Goal: Information Seeking & Learning: Learn about a topic

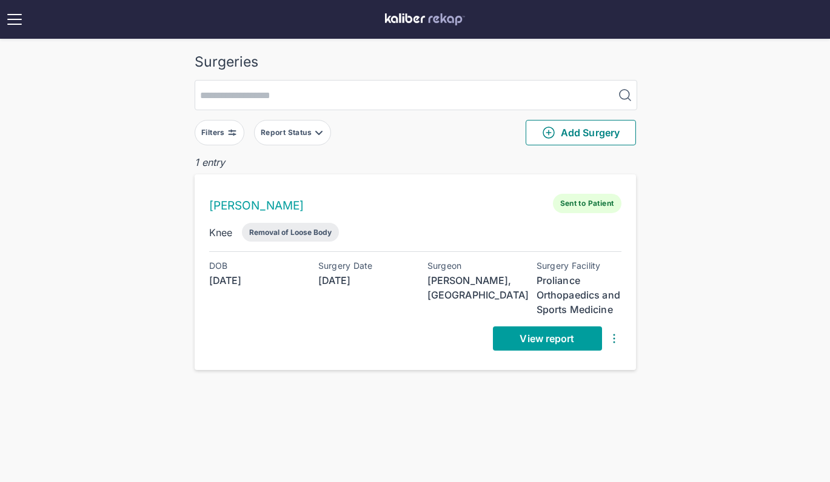
click at [545, 331] on link "View report" at bounding box center [547, 339] width 109 height 24
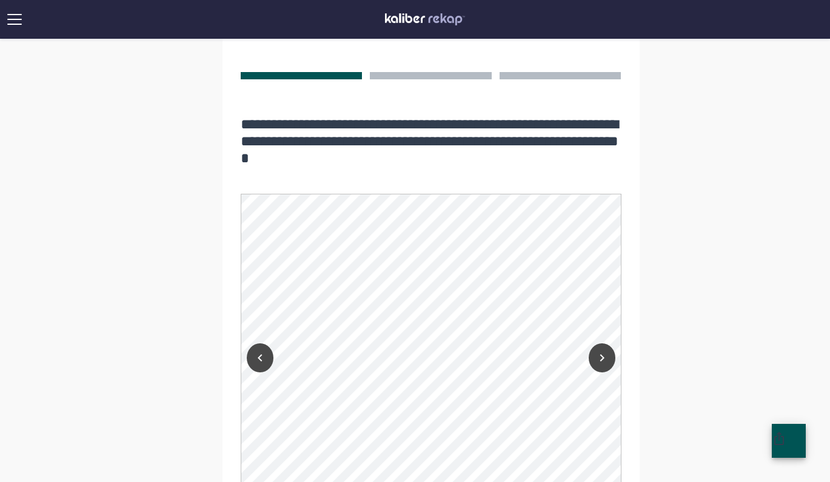
scroll to position [872, 0]
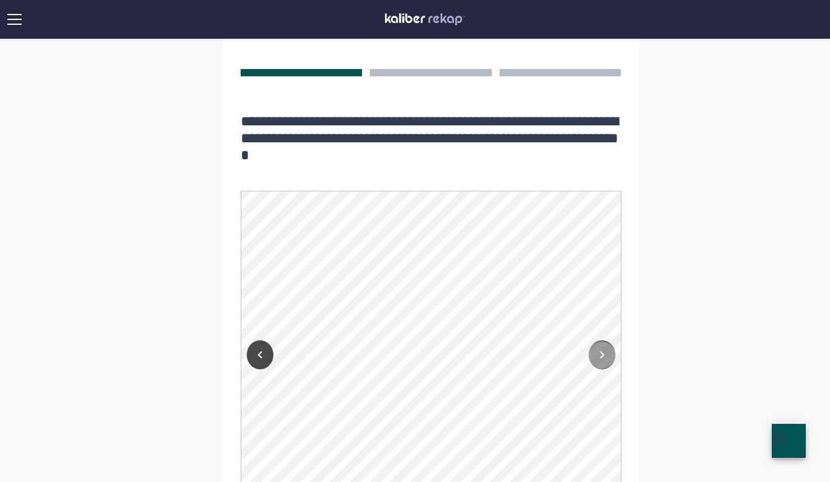
click at [599, 349] on icon "Next" at bounding box center [602, 355] width 15 height 15
click at [604, 353] on icon "Next" at bounding box center [602, 355] width 15 height 15
click at [599, 351] on icon "Next" at bounding box center [602, 355] width 15 height 15
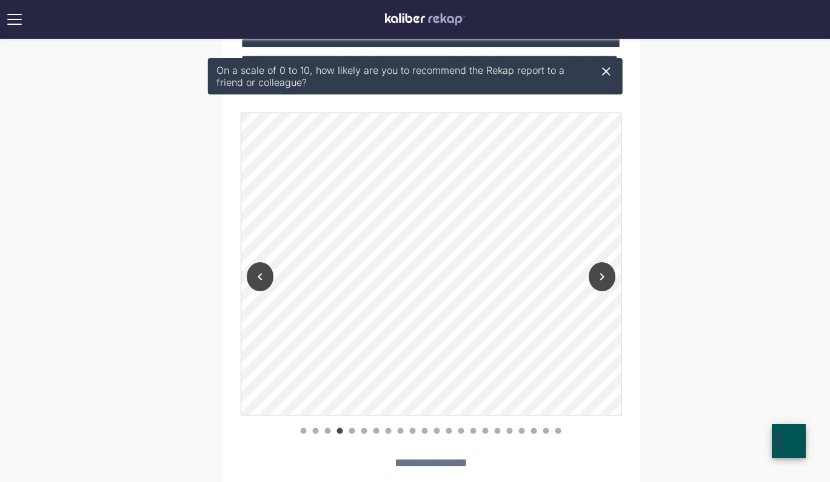
scroll to position [919, 0]
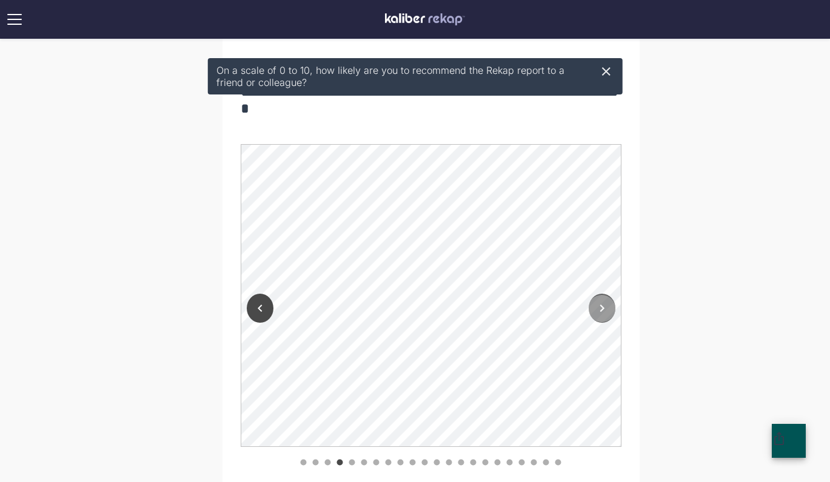
click at [604, 301] on icon "Next" at bounding box center [602, 308] width 15 height 15
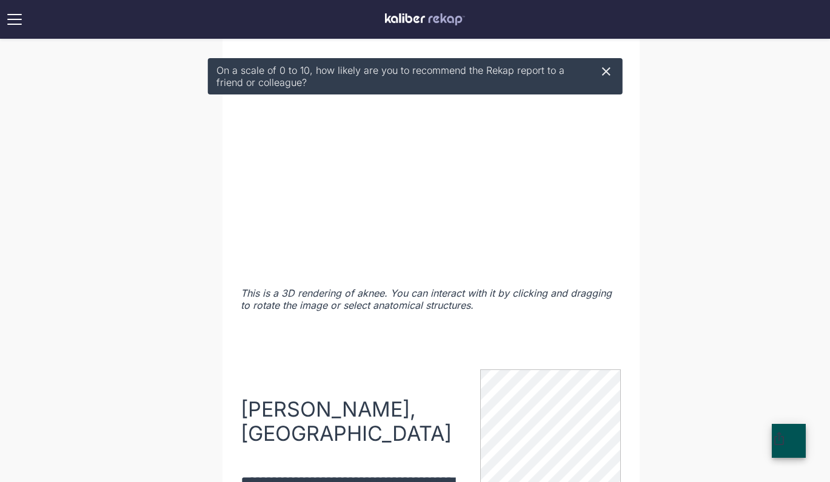
scroll to position [1618, 0]
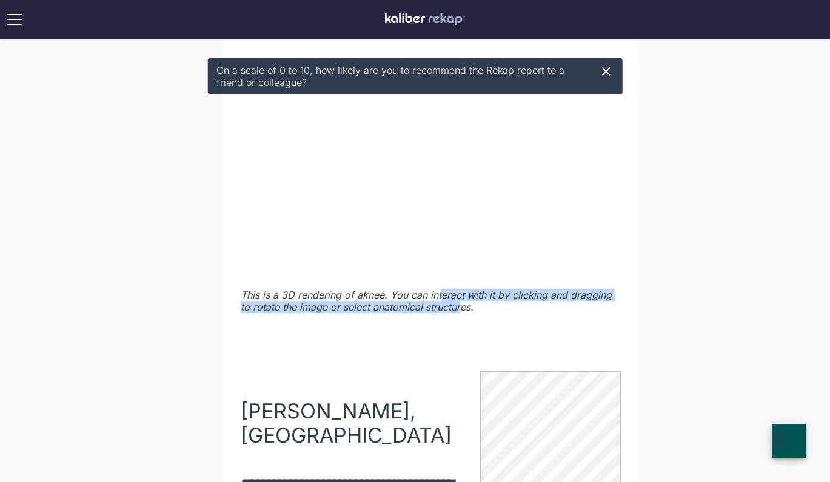
drag, startPoint x: 442, startPoint y: 297, endPoint x: 460, endPoint y: 305, distance: 19.5
click at [461, 305] on div "This is a 3D rendering of a knee . You can interact with it by clicking and dra…" at bounding box center [431, 301] width 381 height 24
click at [460, 305] on div "This is a 3D rendering of a knee . You can interact with it by clicking and dra…" at bounding box center [431, 301] width 381 height 24
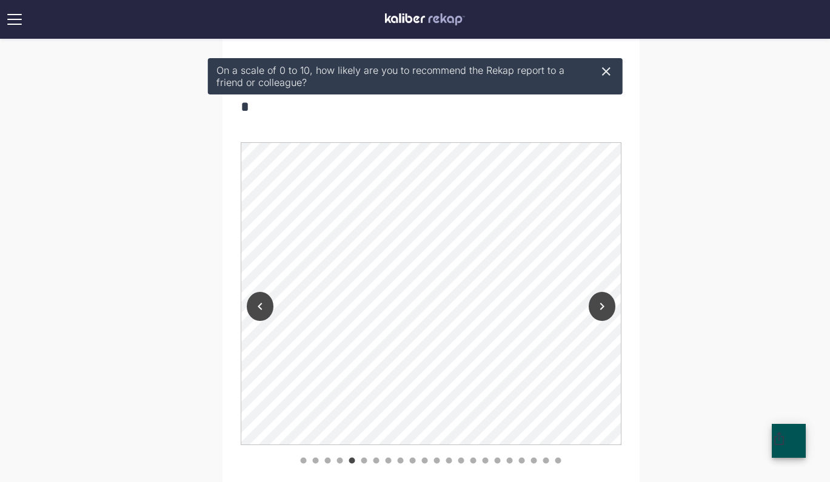
scroll to position [893, 0]
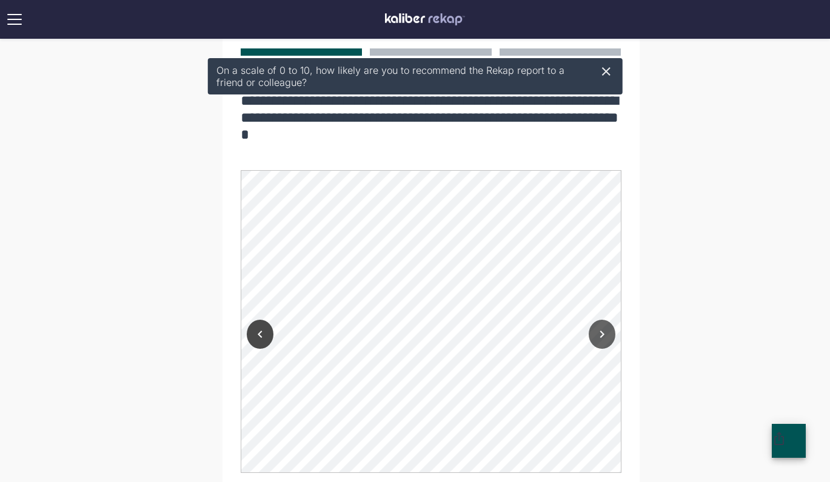
click at [609, 325] on button "Next" at bounding box center [602, 334] width 27 height 29
click at [606, 67] on icon at bounding box center [606, 71] width 15 height 15
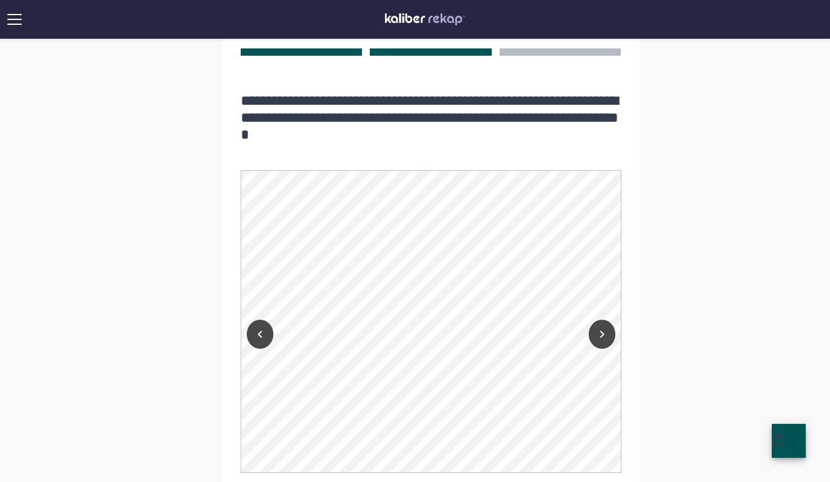
click at [439, 54] on button at bounding box center [431, 51] width 122 height 7
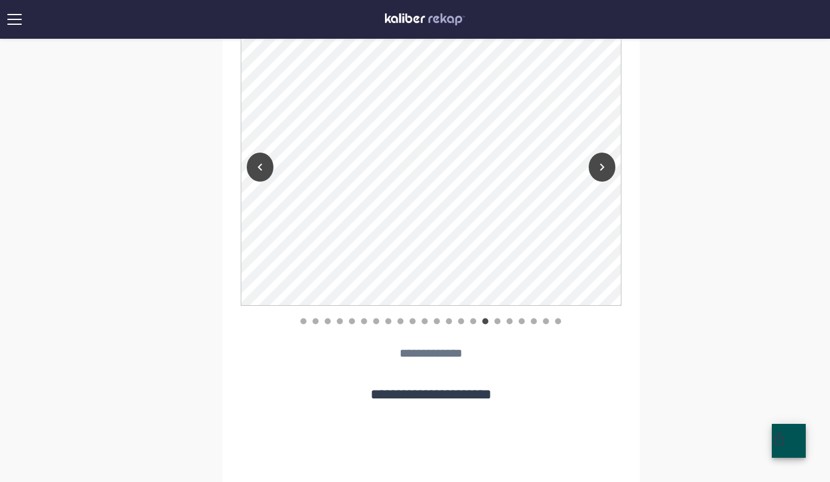
scroll to position [1090, 0]
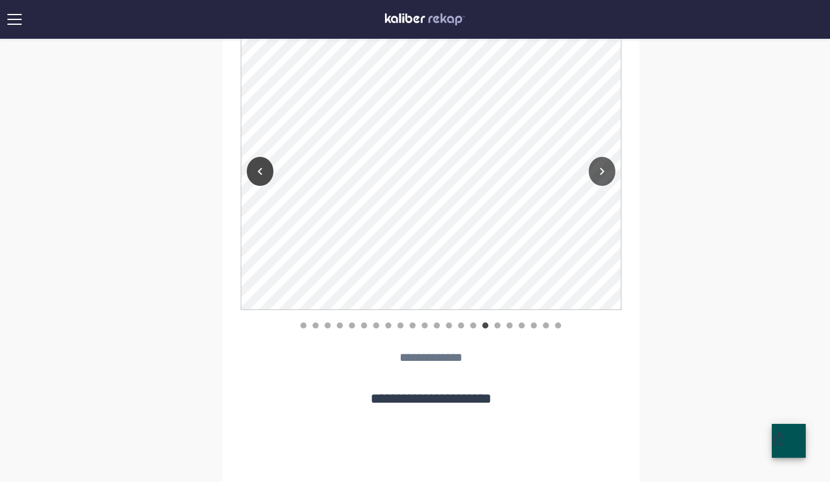
click at [598, 170] on icon "Next" at bounding box center [602, 171] width 15 height 15
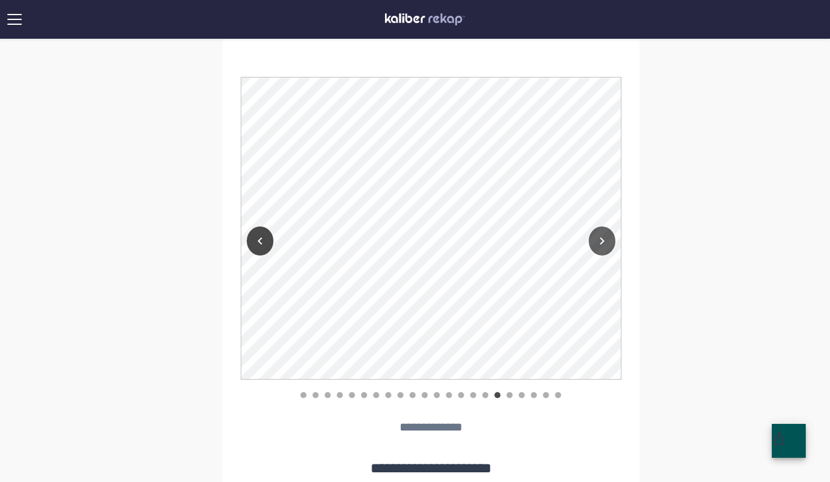
scroll to position [1018, 0]
click at [603, 239] on icon "Next" at bounding box center [602, 243] width 15 height 15
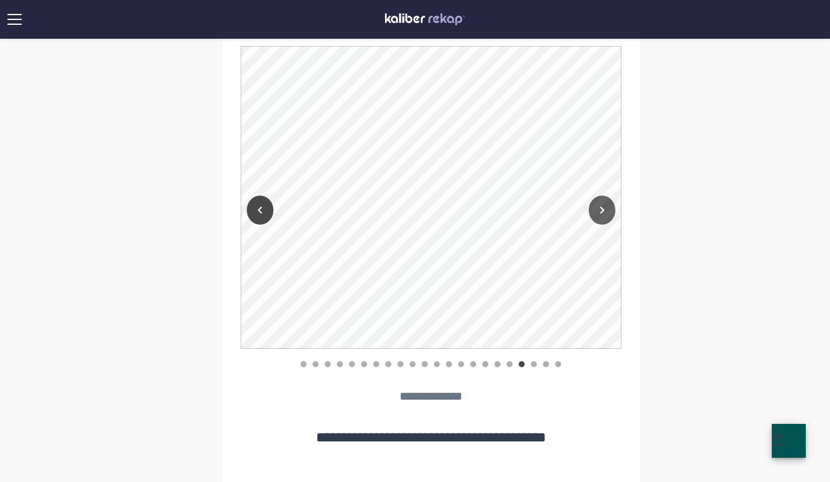
scroll to position [1049, 0]
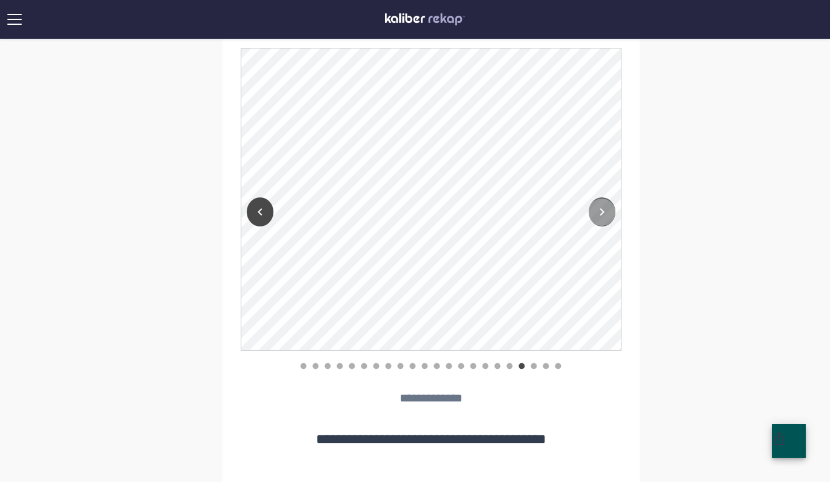
click at [598, 214] on icon "Next" at bounding box center [602, 212] width 15 height 15
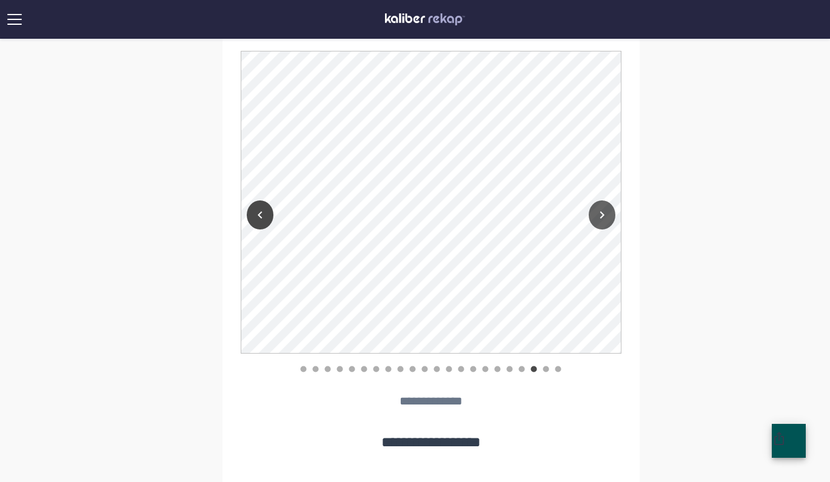
scroll to position [1048, 0]
click at [603, 219] on icon "Next" at bounding box center [602, 213] width 15 height 15
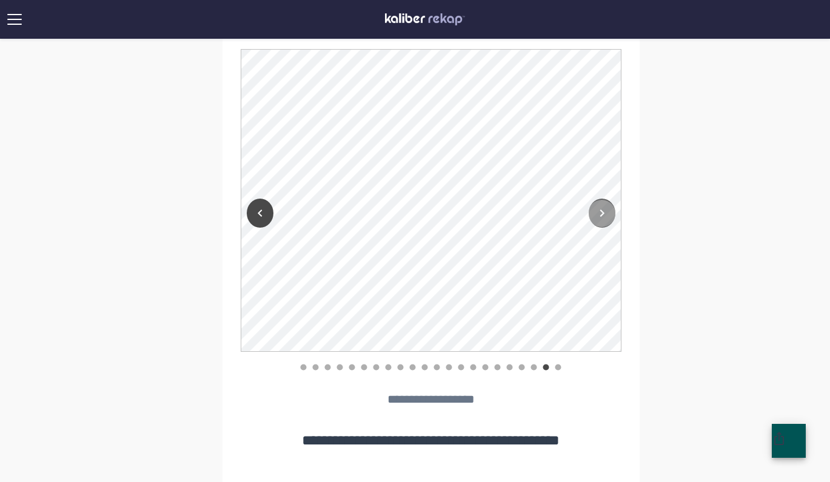
click at [603, 219] on icon "Next" at bounding box center [602, 213] width 15 height 15
click at [603, 218] on icon "Next" at bounding box center [602, 213] width 15 height 15
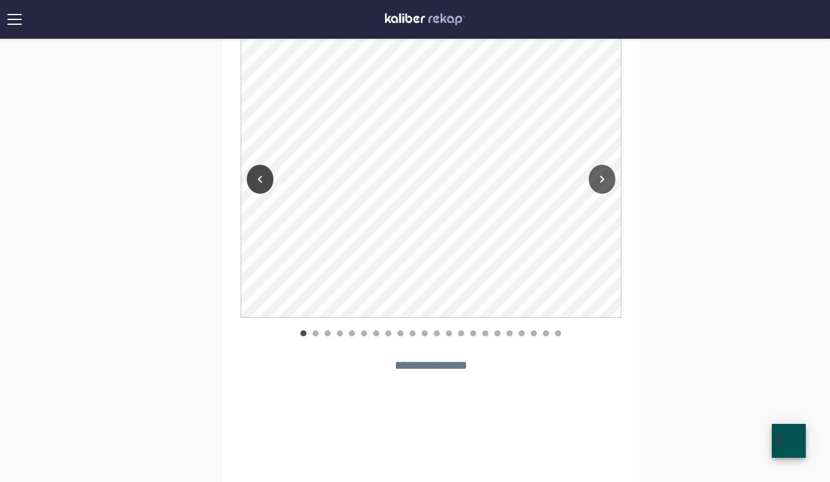
click at [599, 175] on icon "Next" at bounding box center [602, 179] width 15 height 15
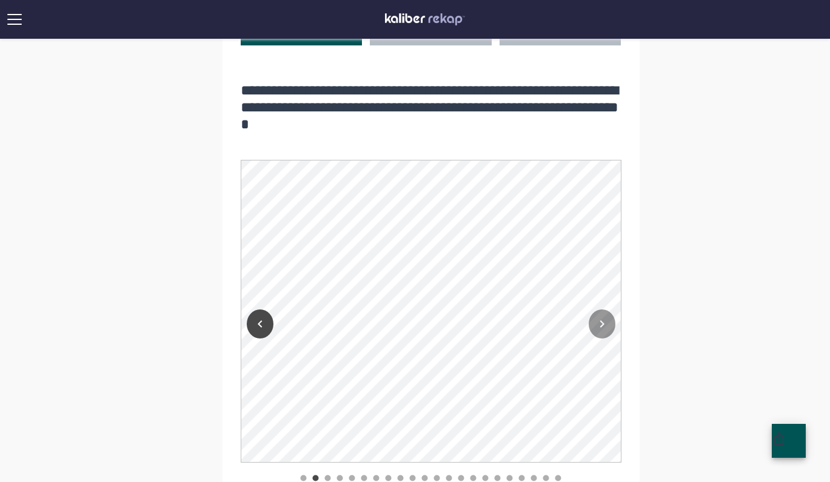
scroll to position [906, 0]
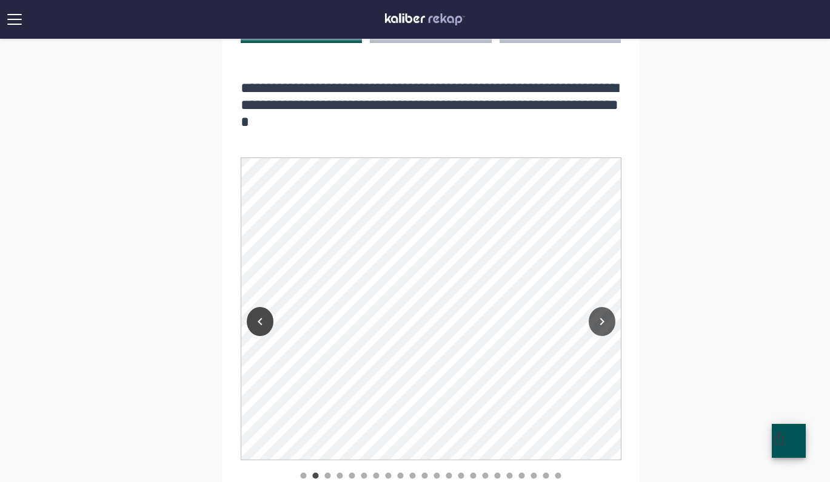
click at [597, 325] on icon "Next" at bounding box center [602, 322] width 15 height 15
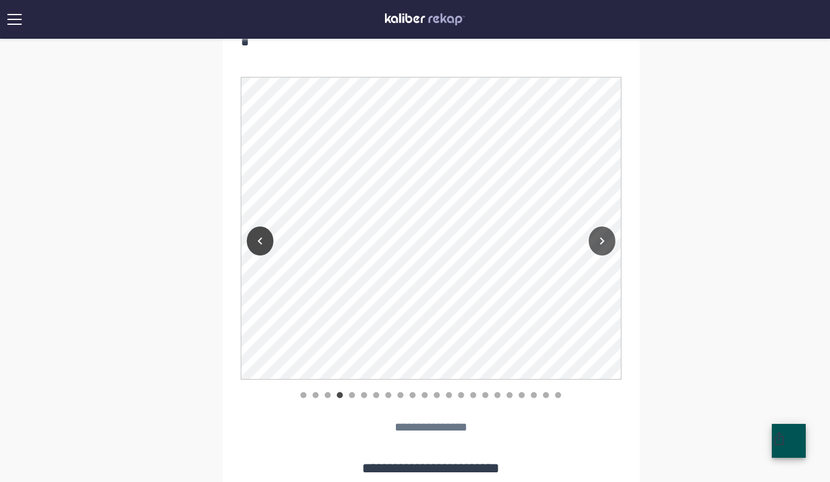
scroll to position [975, 0]
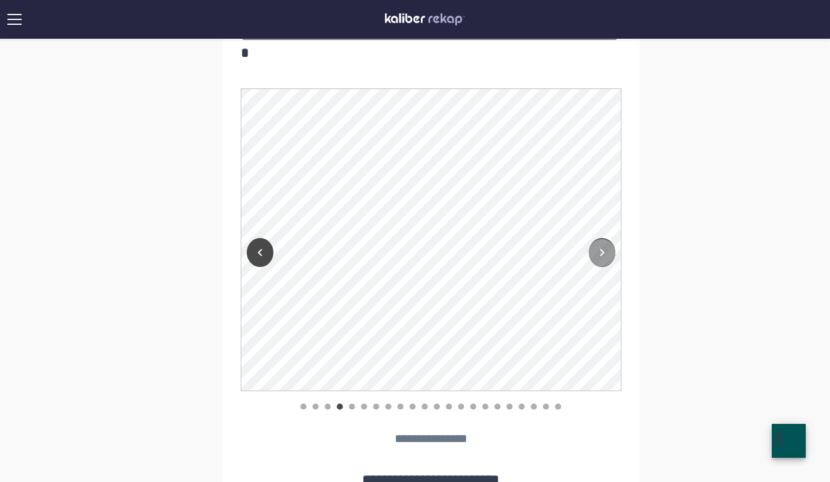
click at [601, 252] on icon "Next" at bounding box center [601, 252] width 4 height 7
click at [601, 245] on icon "Next" at bounding box center [602, 252] width 15 height 15
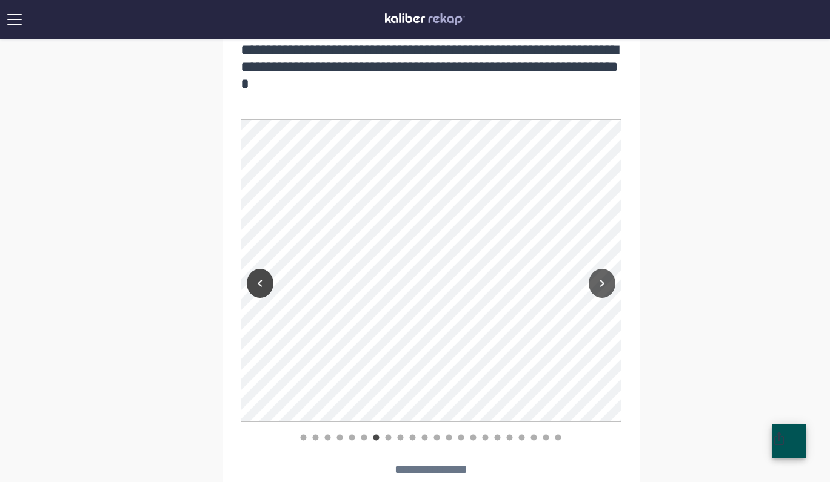
scroll to position [945, 0]
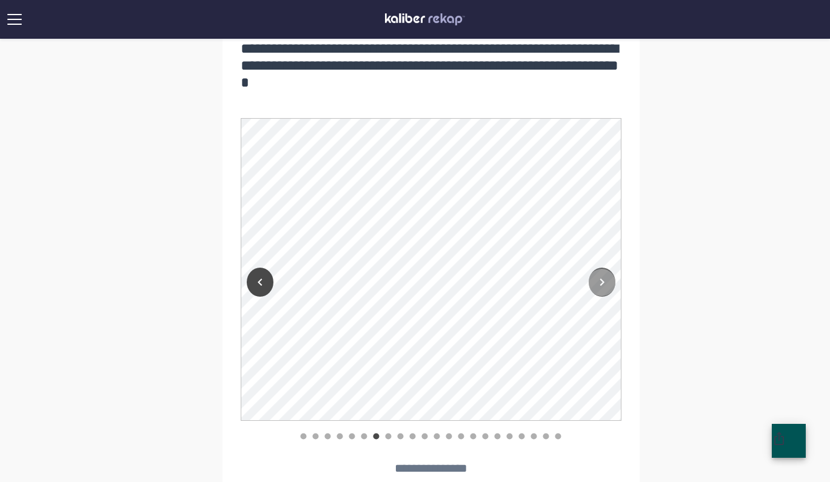
click at [600, 282] on icon "Next" at bounding box center [602, 282] width 15 height 15
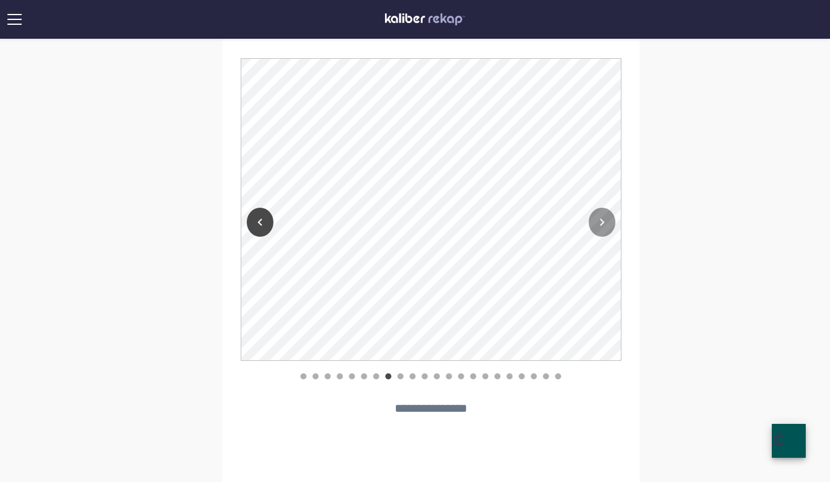
scroll to position [983, 0]
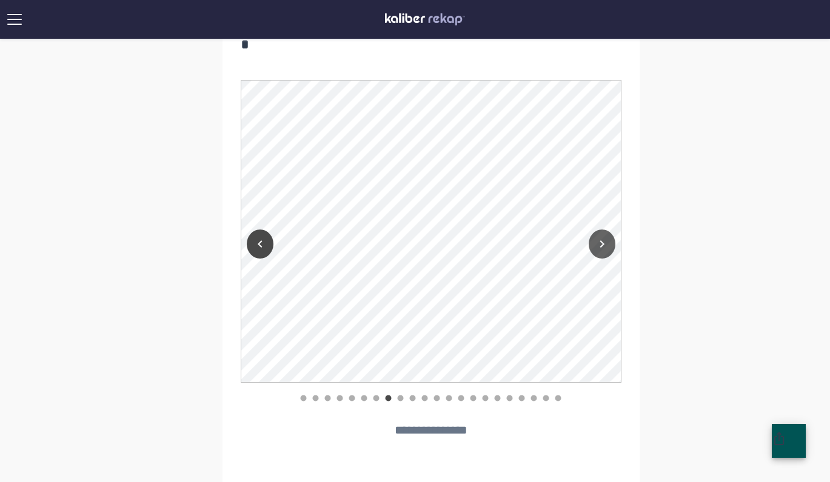
click at [601, 239] on icon "Next" at bounding box center [602, 244] width 15 height 15
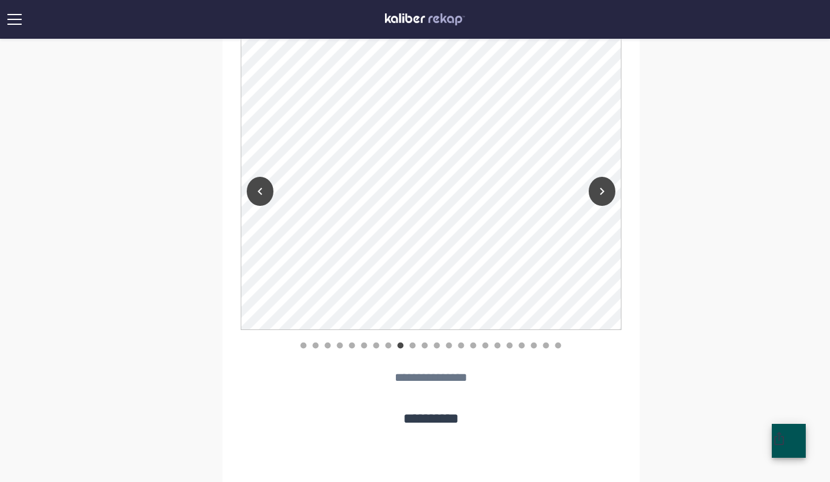
scroll to position [1025, 0]
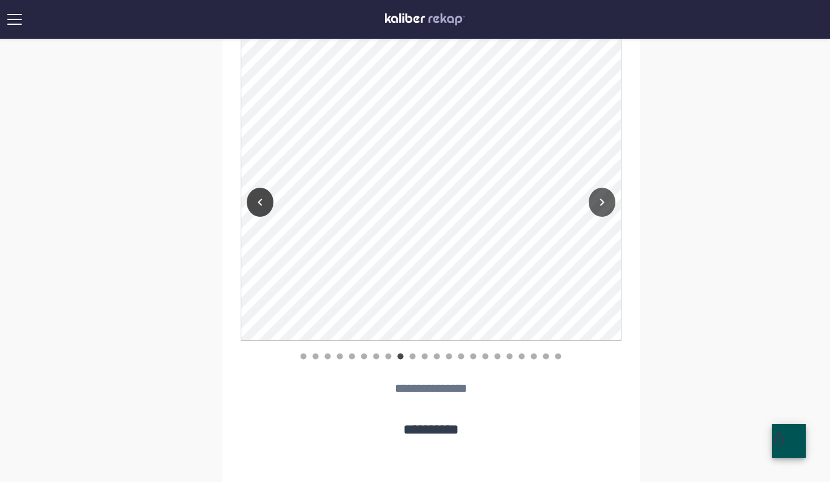
click at [599, 201] on icon "Next" at bounding box center [602, 202] width 15 height 15
click at [261, 206] on icon "Previous" at bounding box center [260, 202] width 15 height 15
click at [599, 199] on icon "Next" at bounding box center [602, 202] width 15 height 15
click at [603, 203] on icon "Next" at bounding box center [602, 202] width 15 height 15
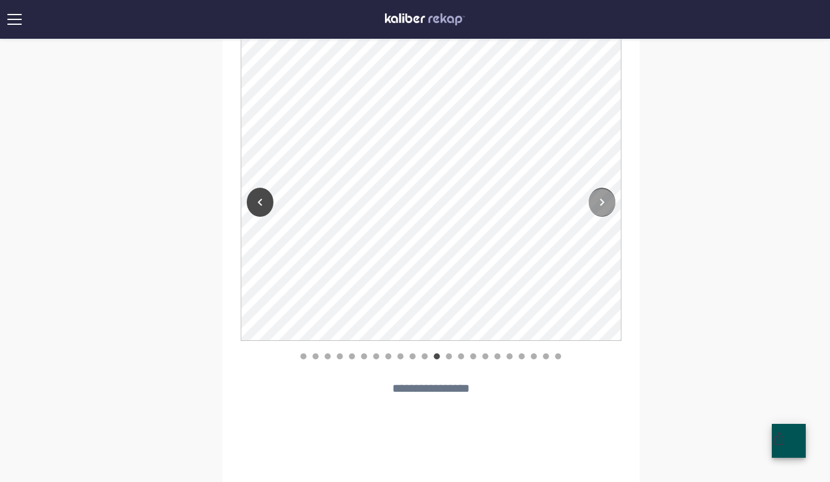
click at [603, 203] on icon "Next" at bounding box center [602, 202] width 15 height 15
click at [603, 202] on icon "Next" at bounding box center [602, 202] width 15 height 15
click at [607, 200] on icon "Next" at bounding box center [602, 202] width 15 height 15
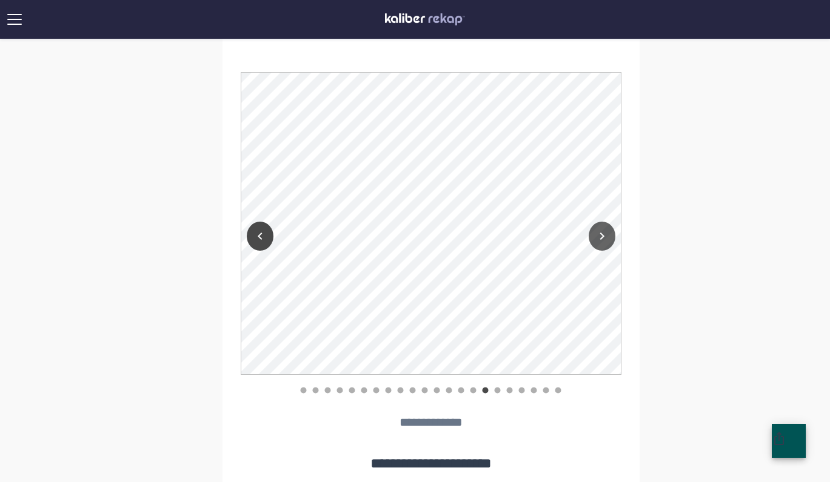
click at [600, 230] on icon "Next" at bounding box center [602, 236] width 15 height 15
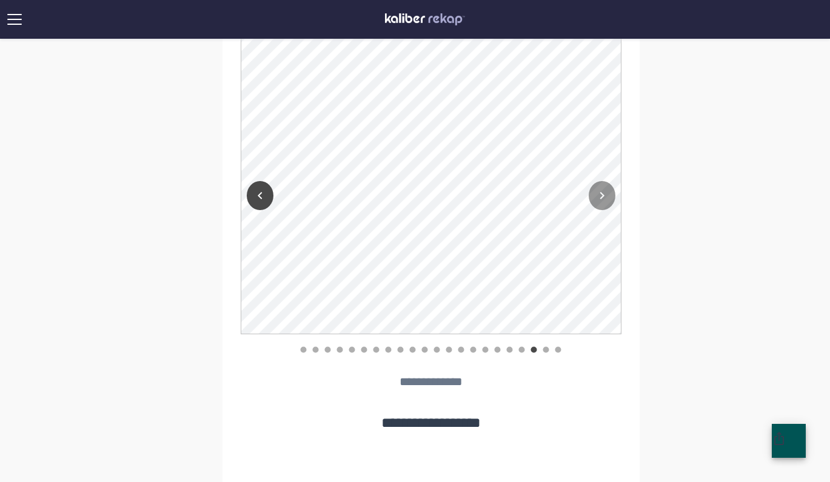
scroll to position [1067, 0]
drag, startPoint x: 360, startPoint y: 424, endPoint x: 548, endPoint y: 429, distance: 188.0
click at [549, 428] on h5 "**********" at bounding box center [431, 421] width 381 height 17
copy h5 "**********"
click at [444, 412] on div "**********" at bounding box center [431, 242] width 381 height 424
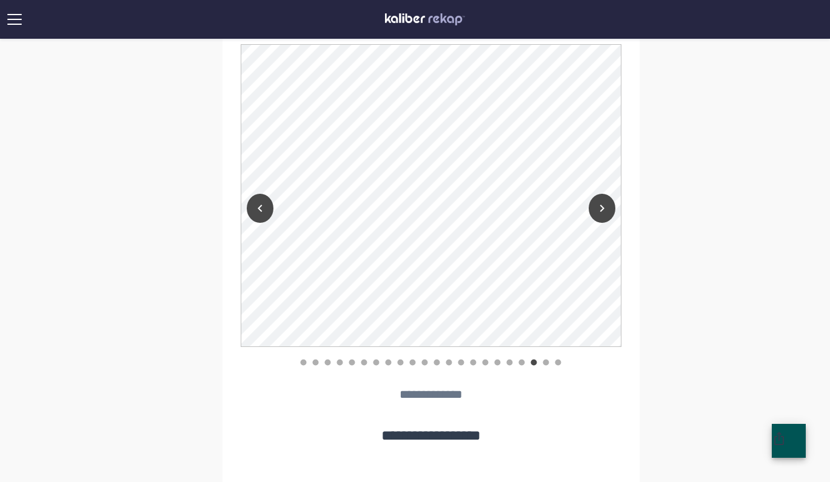
scroll to position [1044, 0]
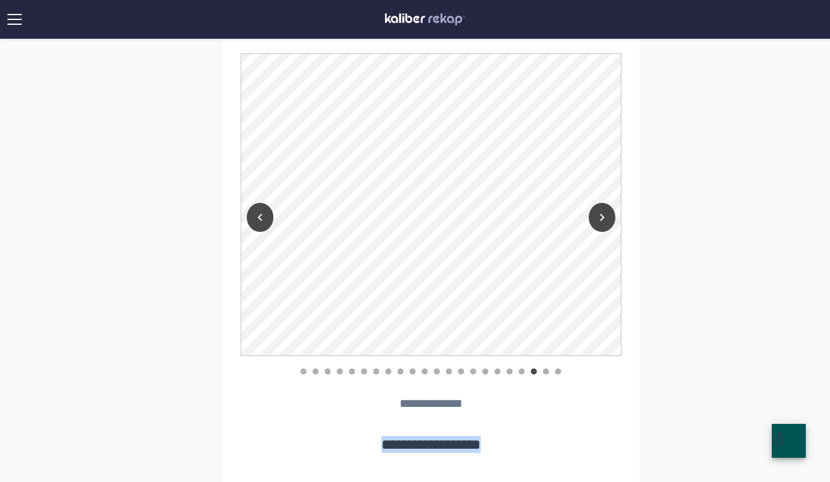
drag, startPoint x: 366, startPoint y: 444, endPoint x: 499, endPoint y: 444, distance: 134.0
click at [501, 444] on h5 "**********" at bounding box center [431, 444] width 381 height 17
click at [252, 217] on button "Previous" at bounding box center [260, 217] width 27 height 29
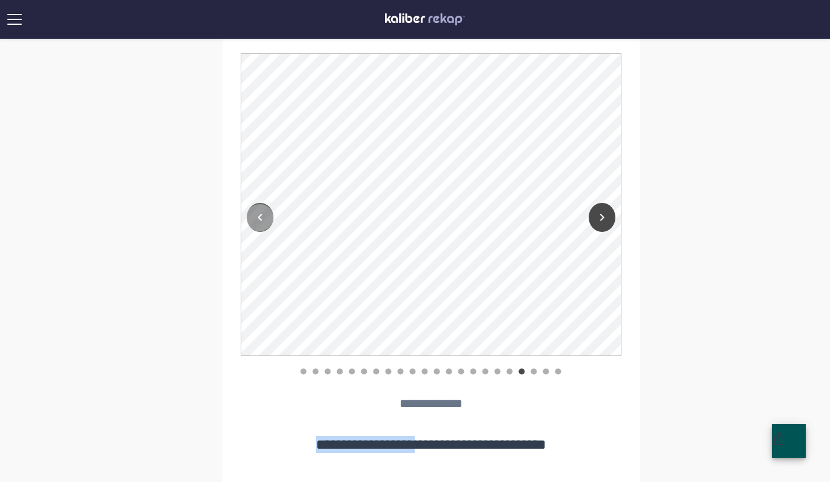
click at [267, 211] on button "Previous" at bounding box center [260, 217] width 27 height 29
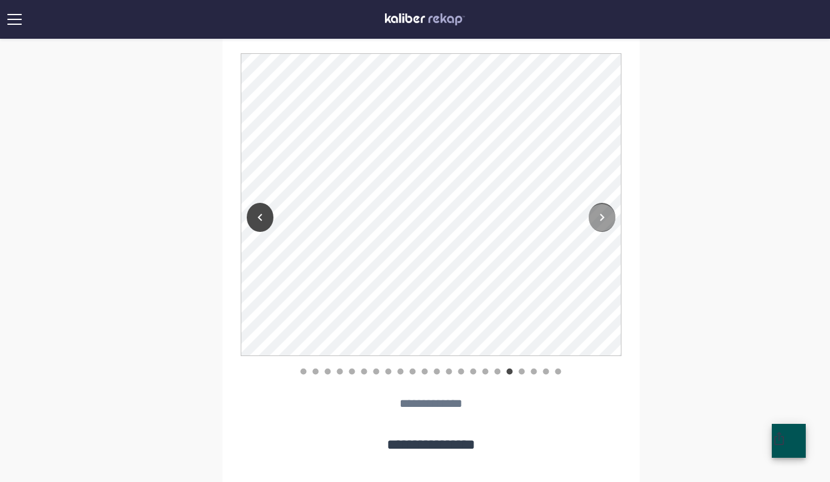
click at [598, 207] on button "Next" at bounding box center [602, 217] width 27 height 29
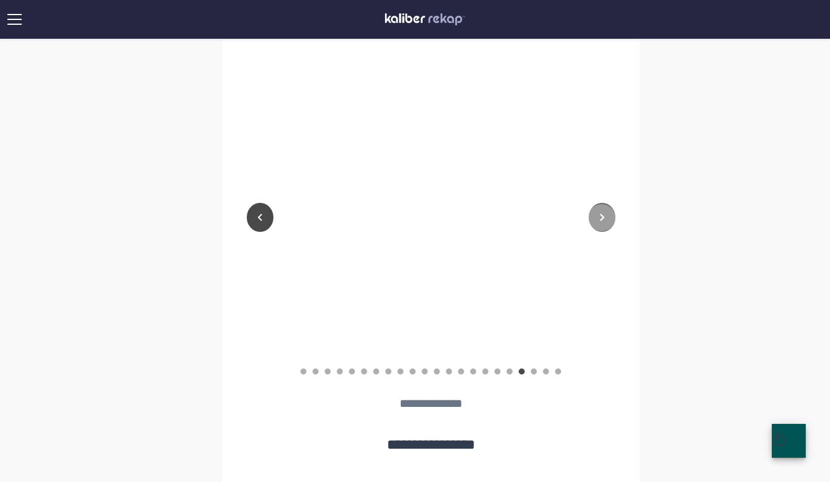
click at [598, 207] on button "Next" at bounding box center [602, 217] width 27 height 29
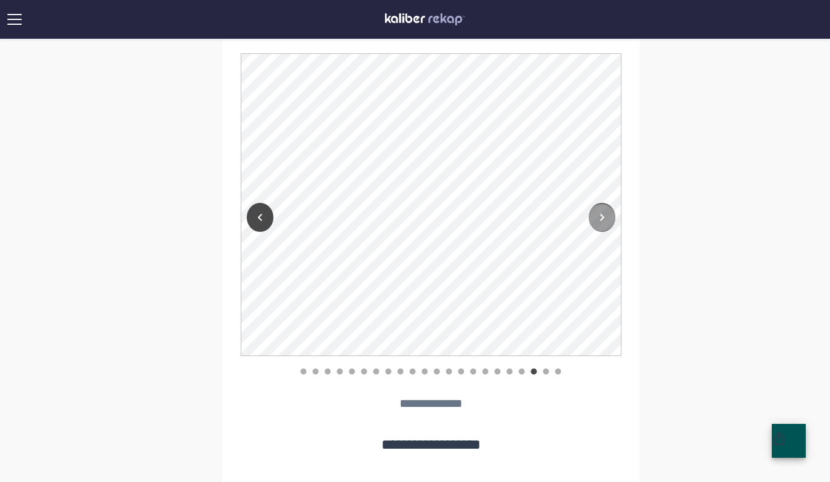
click at [598, 216] on icon "Next" at bounding box center [602, 217] width 15 height 15
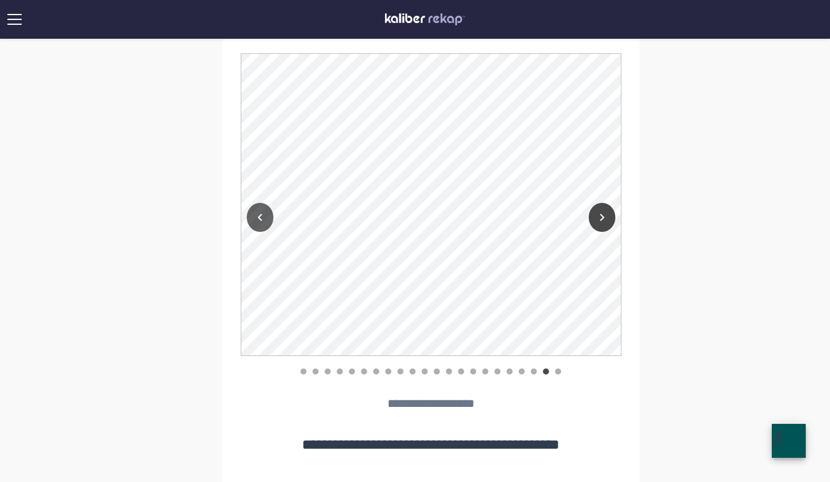
click at [264, 212] on icon "Previous" at bounding box center [260, 217] width 15 height 15
click at [598, 217] on icon "Next" at bounding box center [602, 217] width 15 height 15
drag, startPoint x: 514, startPoint y: 442, endPoint x: 581, endPoint y: 447, distance: 66.8
click at [581, 447] on h5 "**********" at bounding box center [431, 444] width 381 height 17
click at [555, 446] on h5 "**********" at bounding box center [431, 444] width 381 height 17
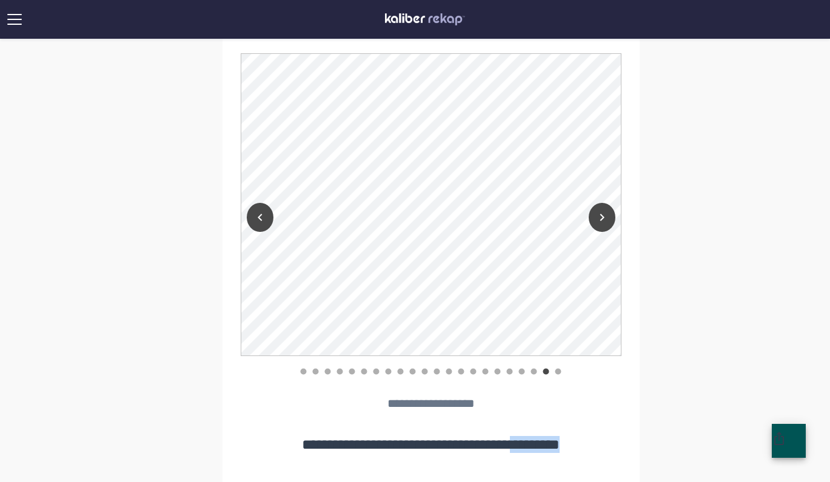
click at [555, 446] on h5 "**********" at bounding box center [431, 444] width 381 height 17
click at [605, 213] on icon "Next" at bounding box center [602, 217] width 15 height 15
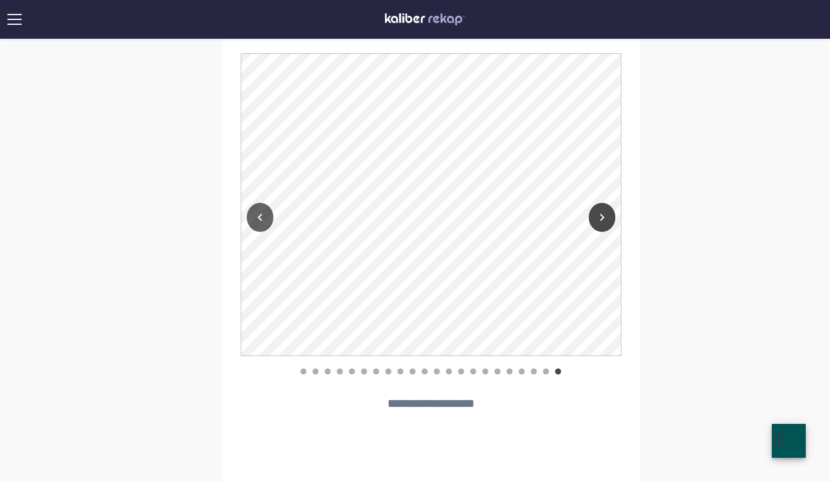
click at [258, 217] on icon "Previous" at bounding box center [260, 217] width 4 height 7
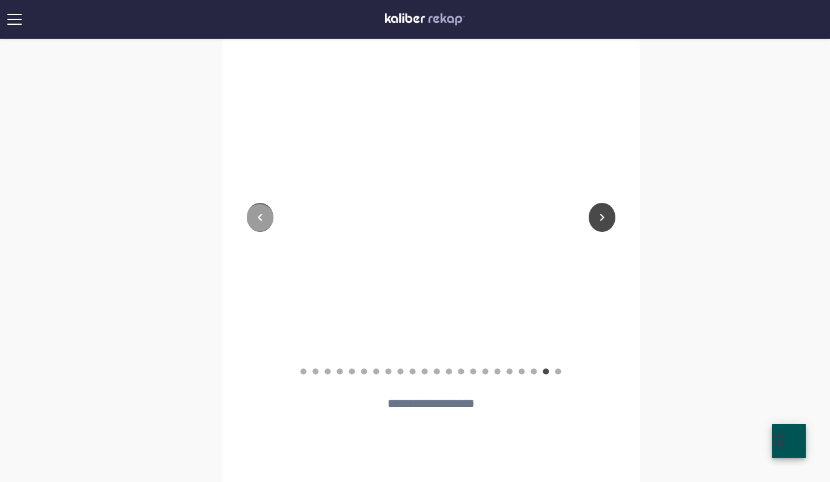
click at [258, 217] on icon "Previous" at bounding box center [260, 217] width 4 height 7
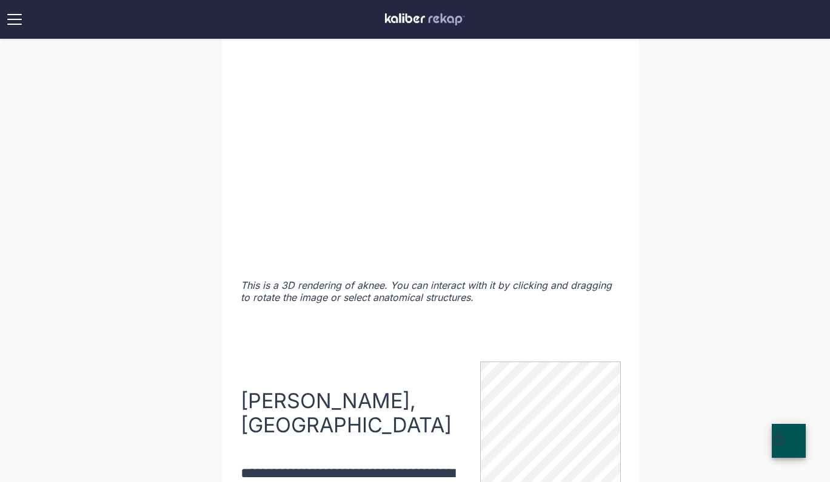
scroll to position [1521, 0]
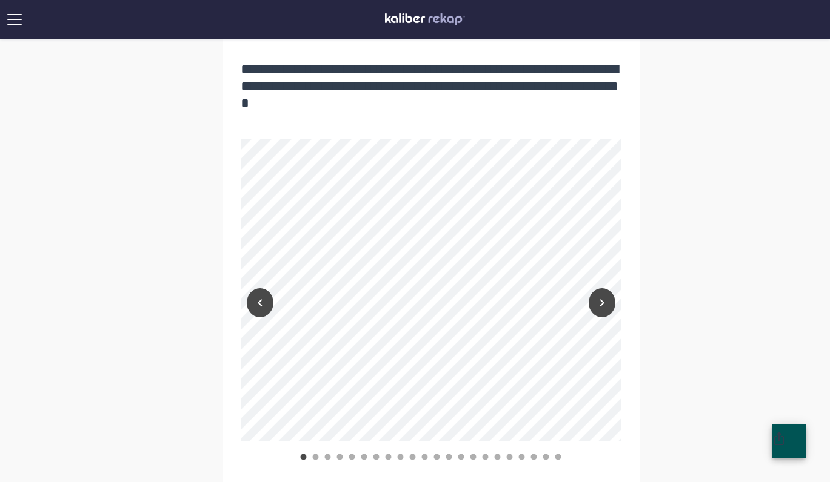
scroll to position [925, 0]
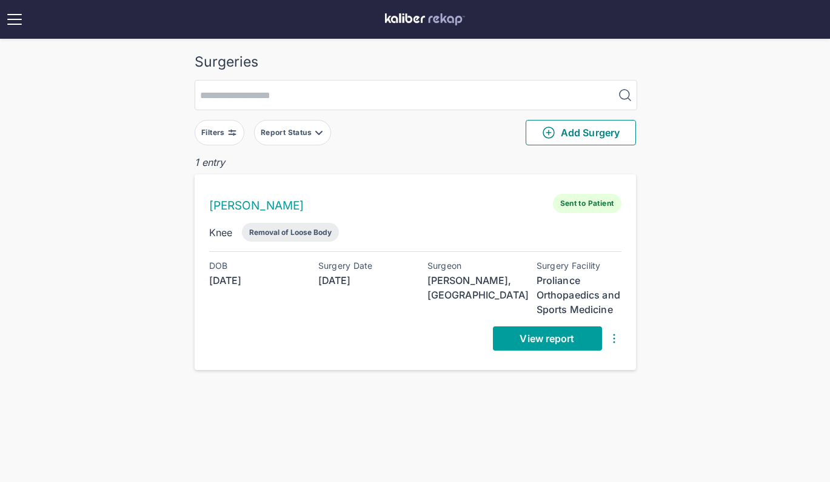
click at [572, 333] on span "View report" at bounding box center [546, 339] width 55 height 12
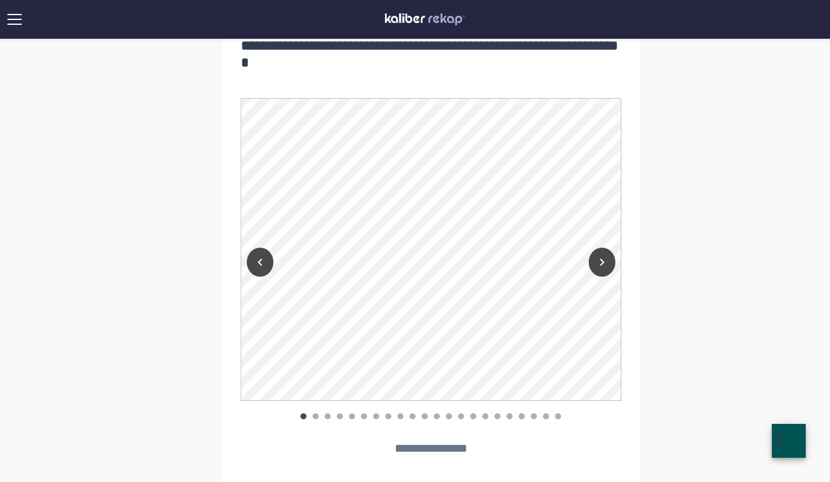
scroll to position [967, 0]
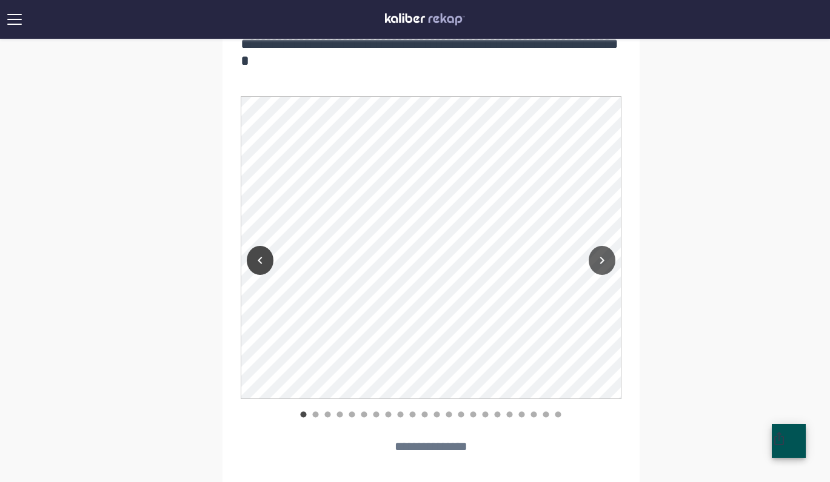
click at [604, 256] on icon "Next" at bounding box center [602, 260] width 15 height 15
click at [602, 258] on icon "Next" at bounding box center [602, 260] width 15 height 15
click at [266, 258] on icon "Previous" at bounding box center [260, 260] width 15 height 15
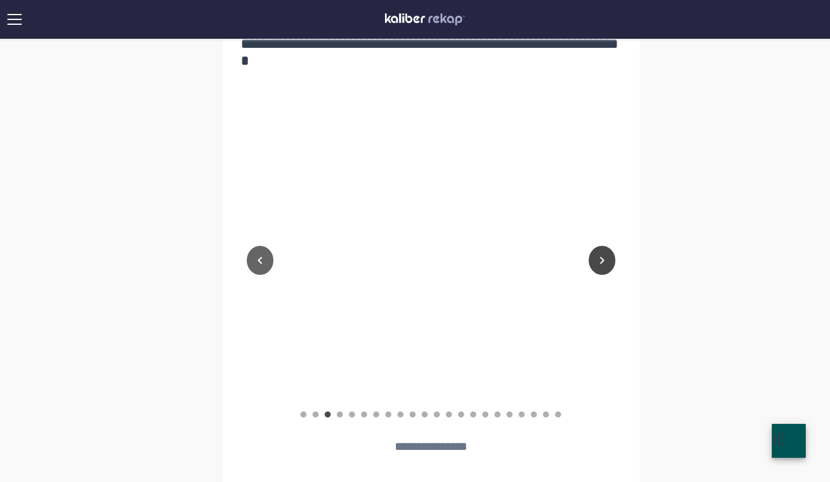
click at [266, 258] on icon "Previous" at bounding box center [260, 260] width 15 height 15
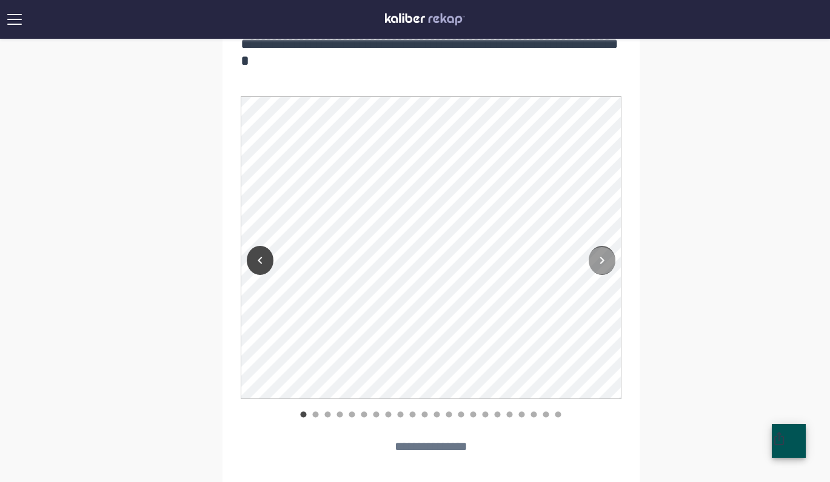
click at [610, 256] on button "Next" at bounding box center [602, 260] width 27 height 29
click at [270, 259] on button "Previous" at bounding box center [260, 260] width 27 height 29
click at [603, 259] on icon "Next" at bounding box center [602, 260] width 15 height 15
click at [602, 258] on icon "Next" at bounding box center [602, 260] width 15 height 15
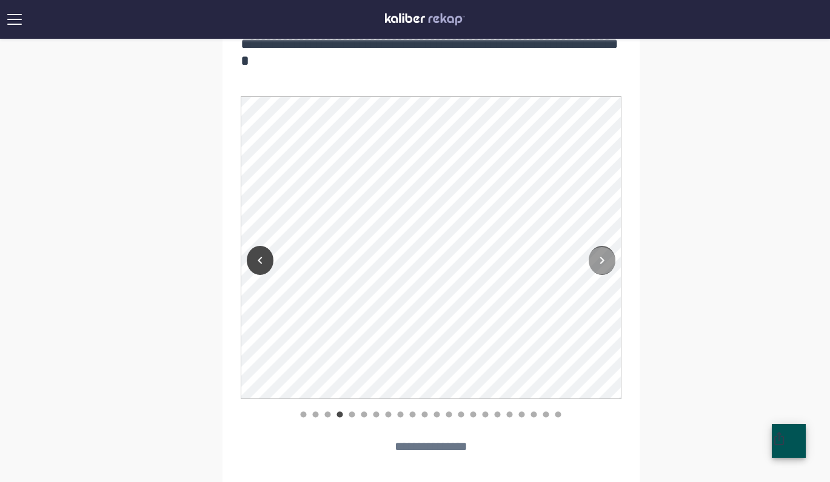
click at [603, 258] on icon "Next" at bounding box center [602, 260] width 15 height 15
click at [604, 258] on icon "Next" at bounding box center [602, 260] width 15 height 15
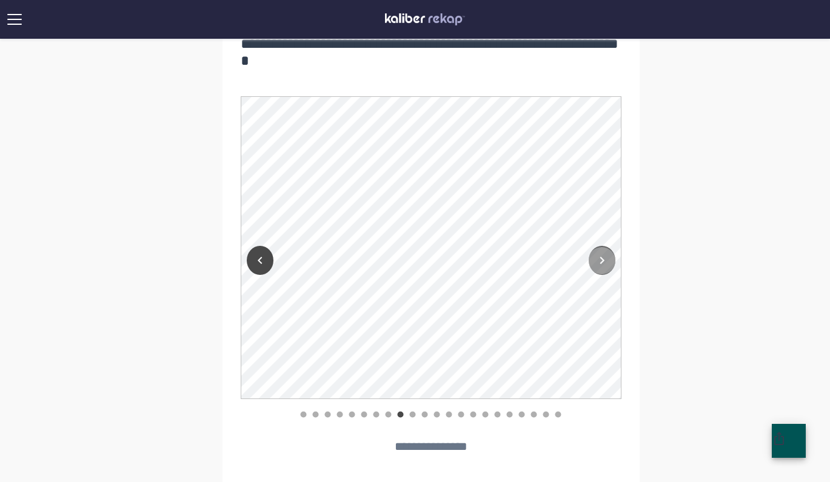
click at [605, 258] on icon "Next" at bounding box center [602, 260] width 15 height 15
click at [606, 258] on icon "Next" at bounding box center [602, 260] width 15 height 15
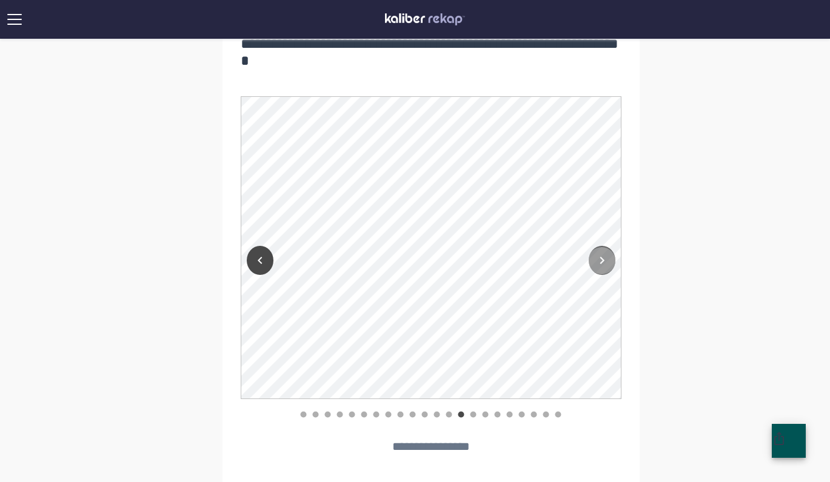
click at [606, 258] on icon "Next" at bounding box center [602, 260] width 15 height 15
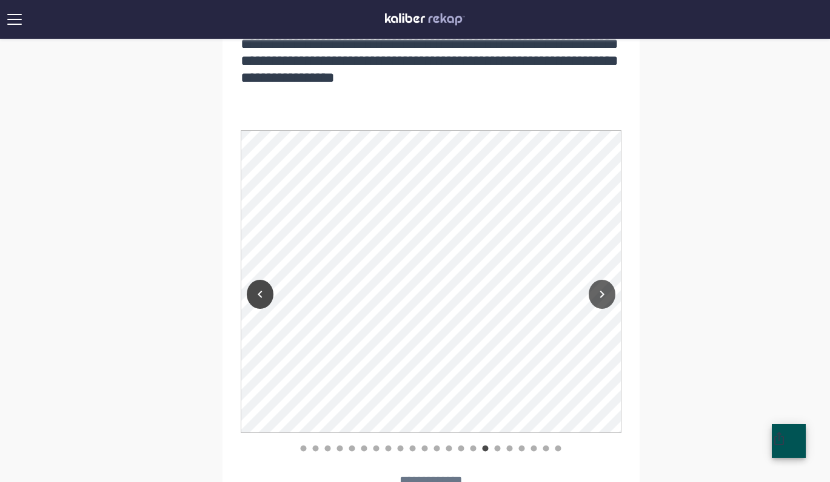
click at [604, 297] on icon "Next" at bounding box center [602, 294] width 15 height 15
click at [603, 296] on icon "Next" at bounding box center [602, 294] width 15 height 15
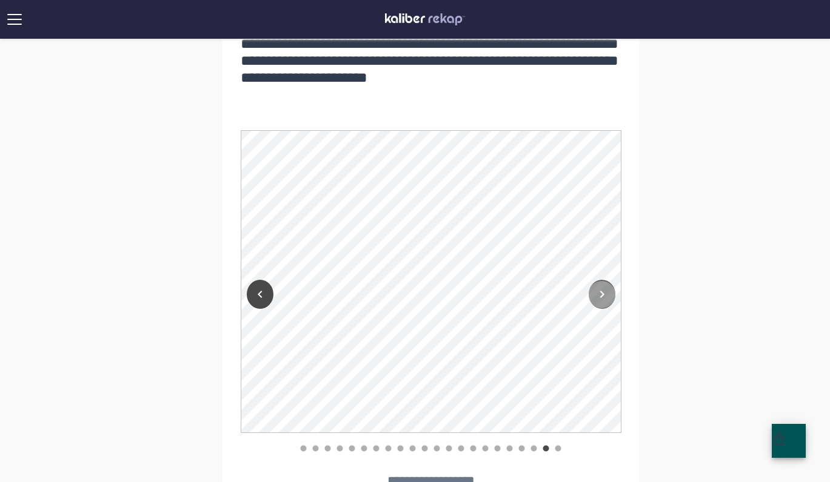
click at [603, 296] on icon "Next" at bounding box center [602, 294] width 15 height 15
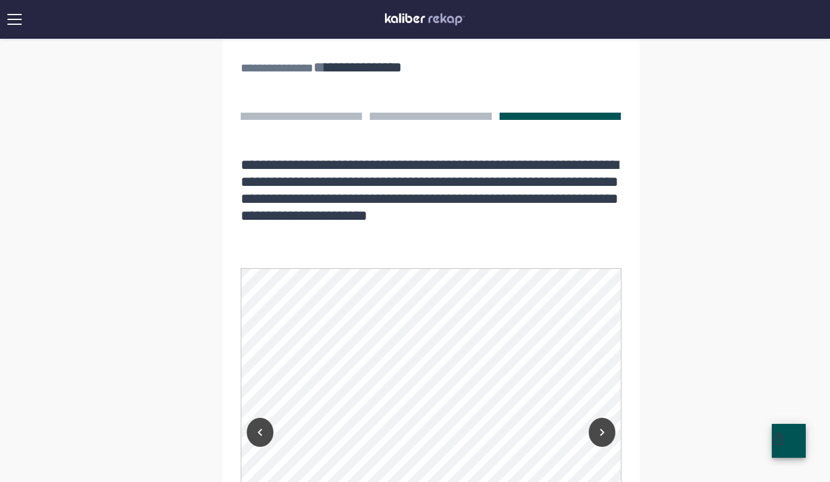
scroll to position [758, 0]
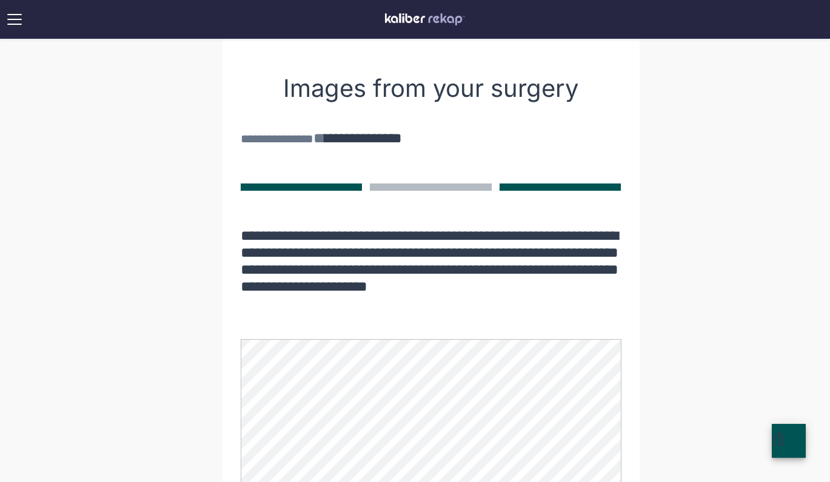
click at [312, 186] on button at bounding box center [302, 187] width 122 height 7
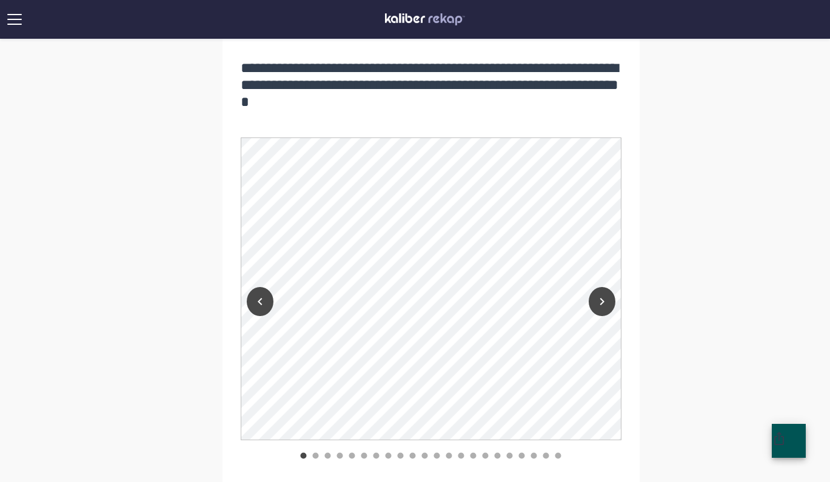
scroll to position [950, 0]
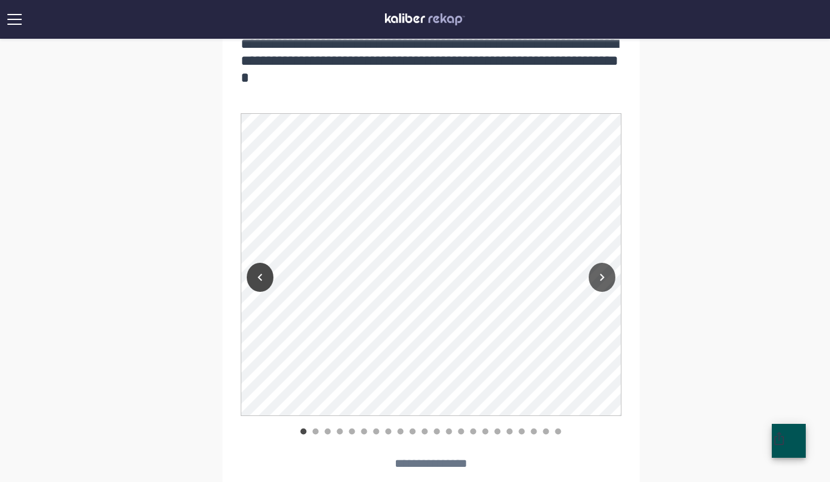
click at [600, 283] on icon "Next" at bounding box center [602, 277] width 15 height 15
click at [259, 279] on icon "Previous" at bounding box center [260, 277] width 15 height 15
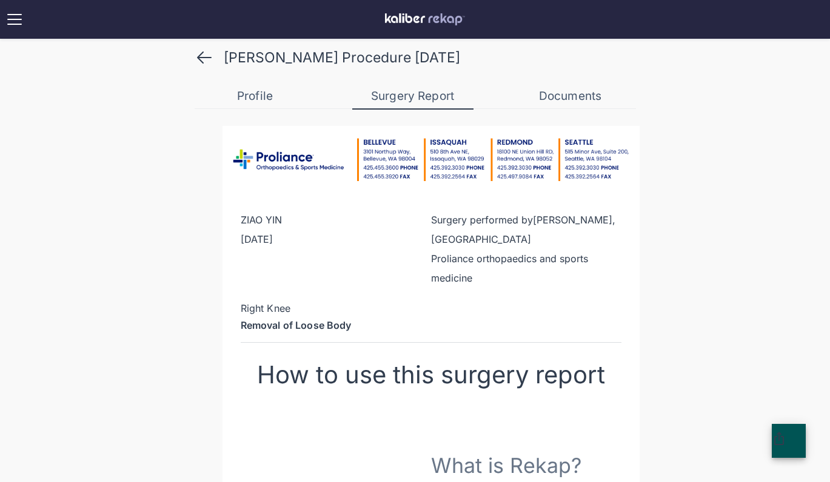
scroll to position [0, 0]
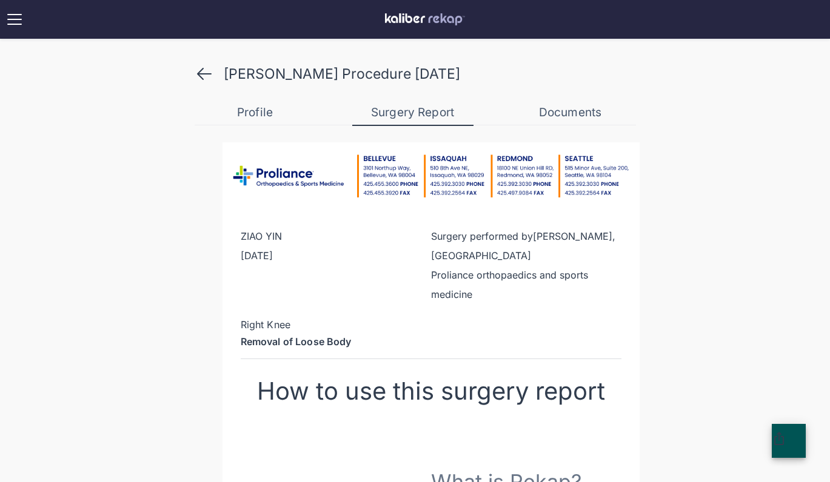
click at [200, 73] on icon at bounding box center [204, 73] width 13 height 11
